Goal: Check status: Check status

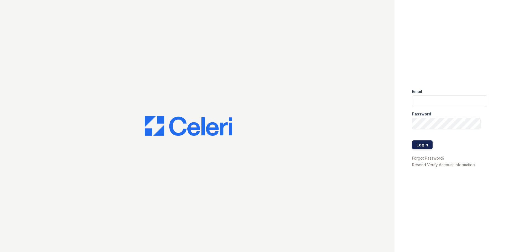
type input "[EMAIL_ADDRESS][DOMAIN_NAME]"
click at [420, 141] on button "Login" at bounding box center [422, 144] width 21 height 9
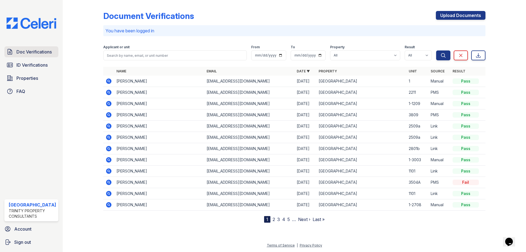
click at [38, 51] on span "Doc Verifications" at bounding box center [33, 51] width 35 height 7
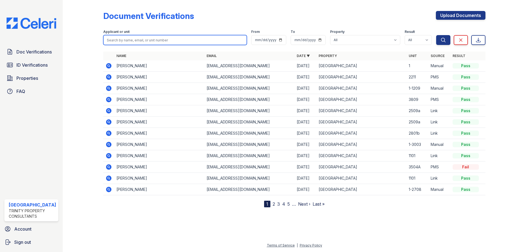
click at [194, 37] on input "search" at bounding box center [175, 40] width 144 height 10
type input "chia yu meng"
click at [436, 35] on button "Search" at bounding box center [443, 40] width 14 height 10
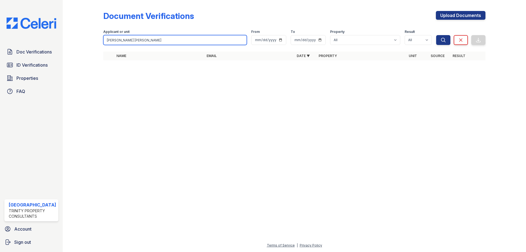
click at [118, 43] on input "chia yu meng" at bounding box center [175, 40] width 144 height 10
type input "chia meng"
click at [436, 35] on button "Search" at bounding box center [443, 40] width 14 height 10
click at [115, 38] on input "chia meng" at bounding box center [175, 40] width 144 height 10
type input "chia meng"
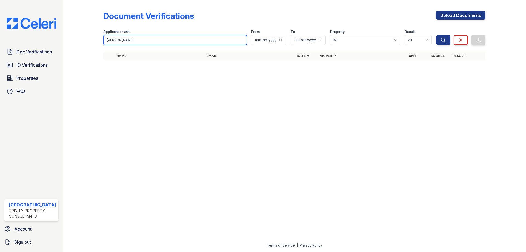
click at [436, 35] on button "Search" at bounding box center [443, 40] width 14 height 10
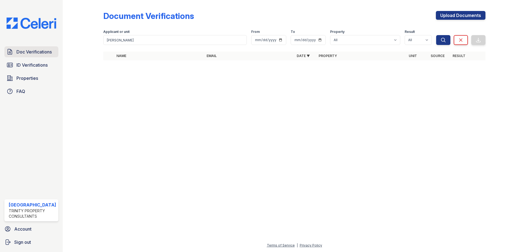
click at [32, 52] on span "Doc Verifications" at bounding box center [33, 51] width 35 height 7
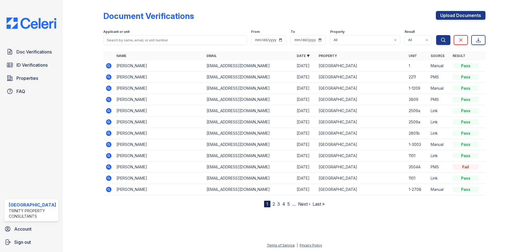
click at [284, 203] on link "4" at bounding box center [283, 203] width 3 height 5
click at [303, 204] on nav "« First ‹ Prev 1 2 3 4 5 6 7 8 … Next › Last »" at bounding box center [294, 204] width 104 height 7
click at [304, 204] on nav "« First ‹ Prev 1 2 3 4 5 6 7 8 … Next › Last »" at bounding box center [294, 204] width 104 height 7
click at [305, 204] on link "7" at bounding box center [305, 203] width 3 height 5
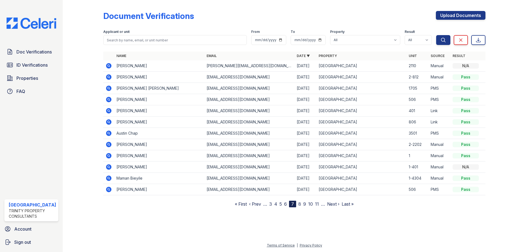
click at [300, 205] on link "8" at bounding box center [299, 203] width 3 height 5
click at [285, 203] on link "7" at bounding box center [284, 203] width 3 height 5
click at [109, 154] on icon at bounding box center [108, 155] width 5 height 5
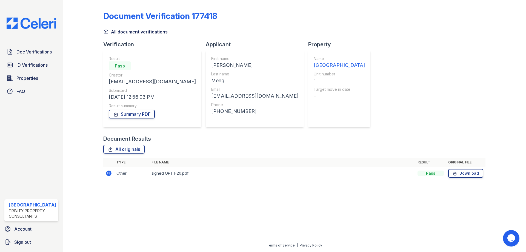
click at [179, 172] on td "signed OPT I-20.pdf" at bounding box center [282, 173] width 266 height 13
click at [109, 172] on icon at bounding box center [108, 172] width 5 height 5
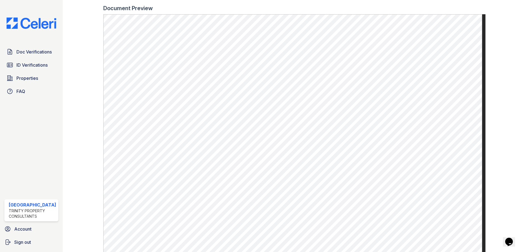
scroll to position [164, 0]
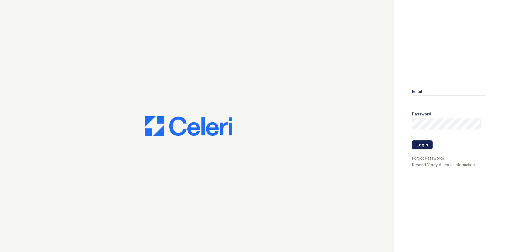
type input "[EMAIL_ADDRESS][DOMAIN_NAME]"
click at [421, 144] on button "Login" at bounding box center [422, 144] width 21 height 9
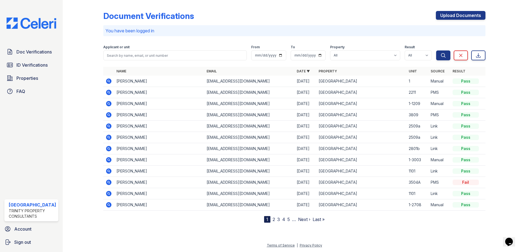
click at [288, 219] on link "5" at bounding box center [288, 218] width 2 height 5
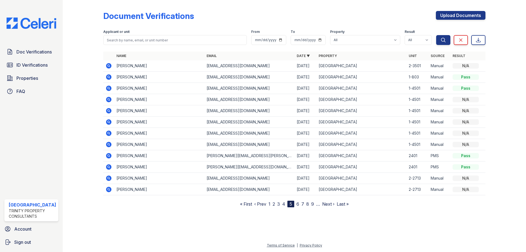
click at [303, 205] on link "7" at bounding box center [302, 203] width 3 height 5
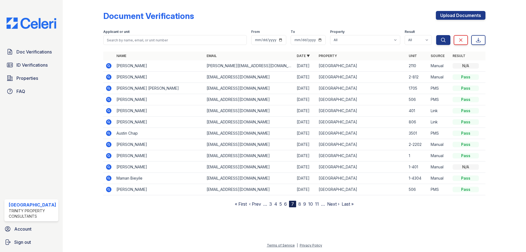
click at [109, 156] on icon at bounding box center [108, 155] width 1 height 1
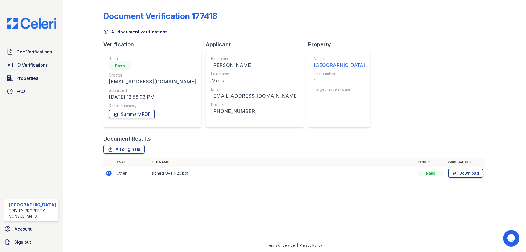
click at [110, 170] on icon at bounding box center [108, 173] width 7 height 7
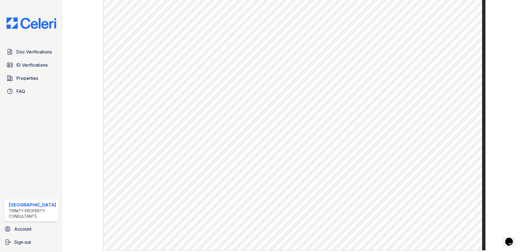
scroll to position [192, 0]
